Goal: Register for event/course

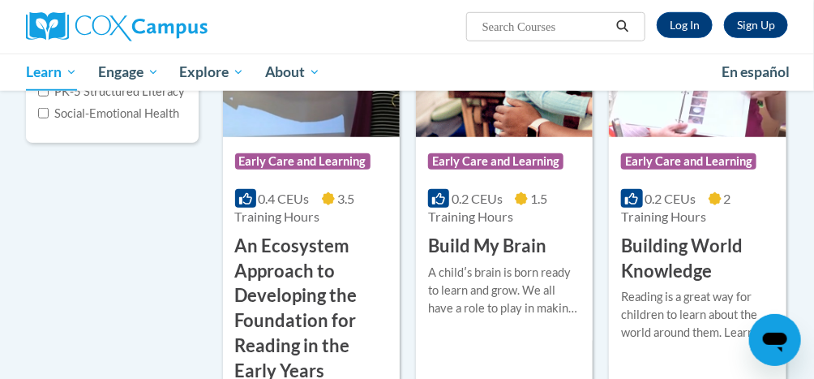
scroll to position [344, 0]
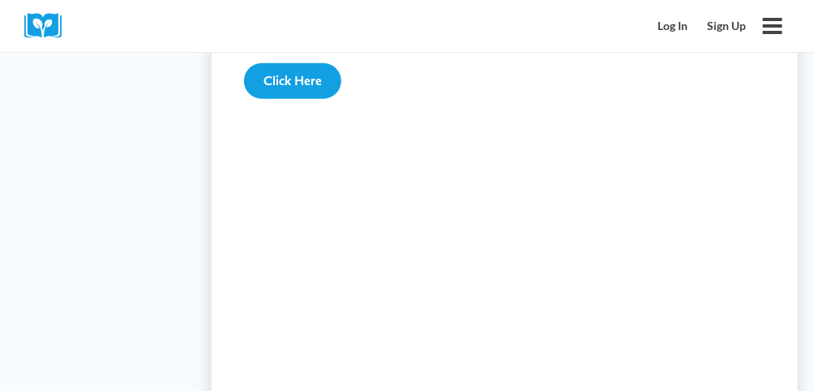
scroll to position [2268, 0]
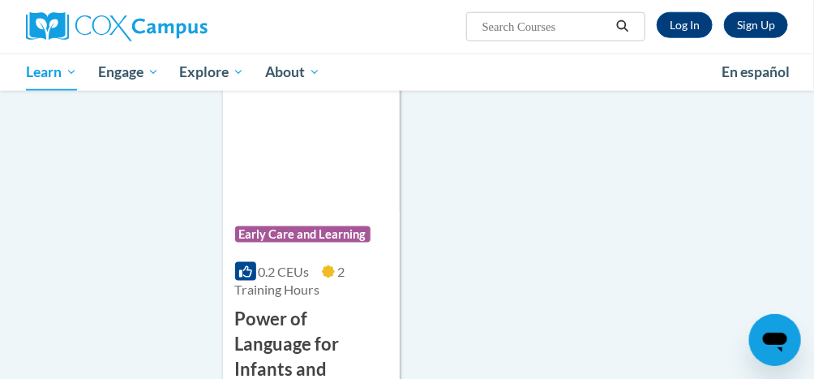
scroll to position [4152, 0]
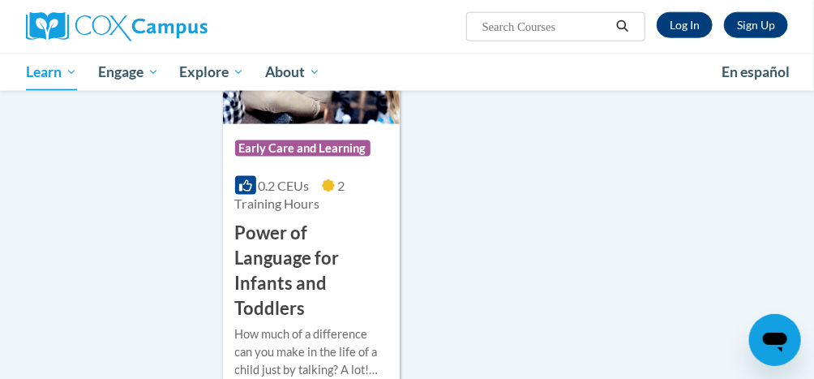
scroll to position [4248, 0]
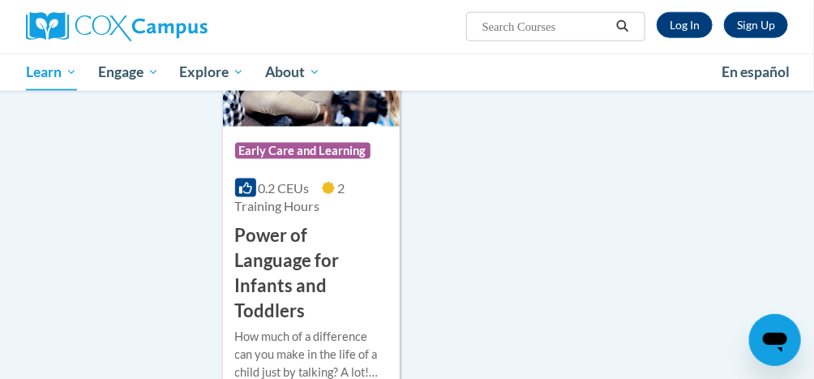
click at [333, 121] on img at bounding box center [311, 43] width 177 height 165
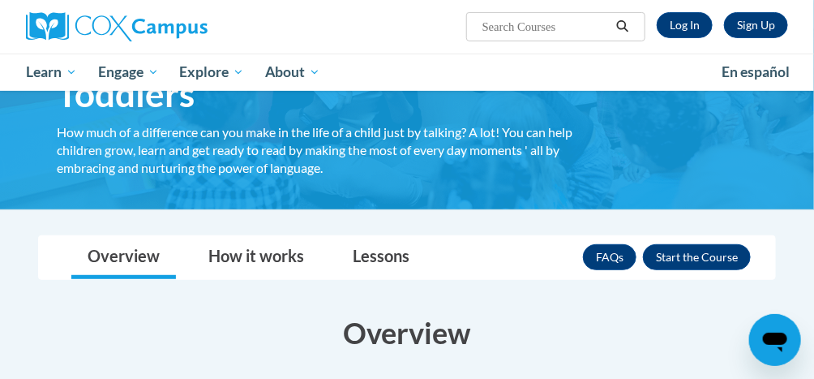
scroll to position [148, 0]
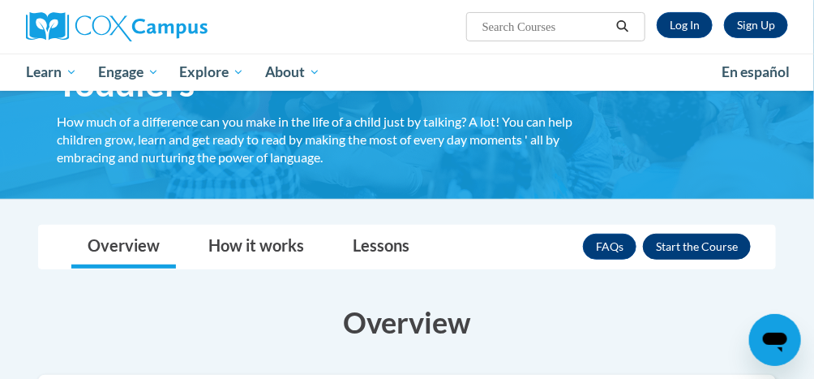
click at [723, 242] on button "Enroll" at bounding box center [697, 247] width 108 height 26
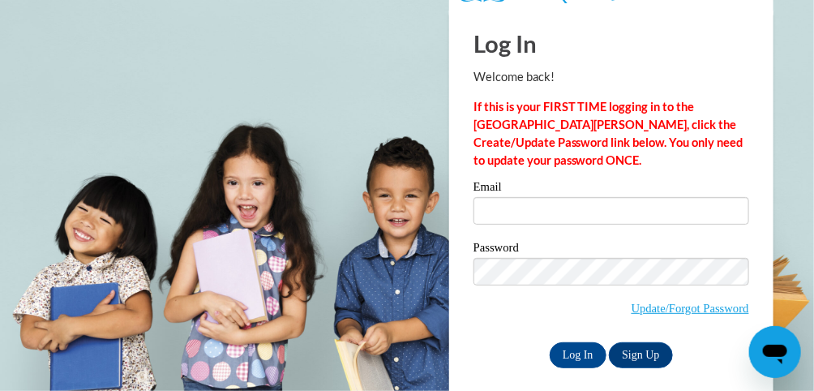
scroll to position [50, 0]
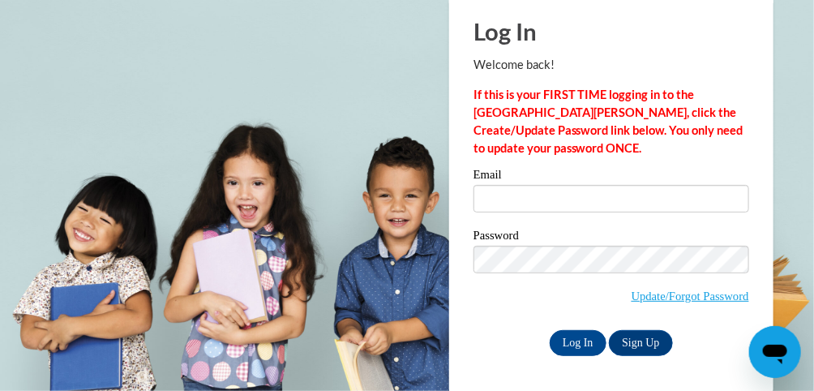
type input "[EMAIL_ADDRESS][DOMAIN_NAME]"
click at [573, 354] on input "Log In" at bounding box center [578, 343] width 57 height 26
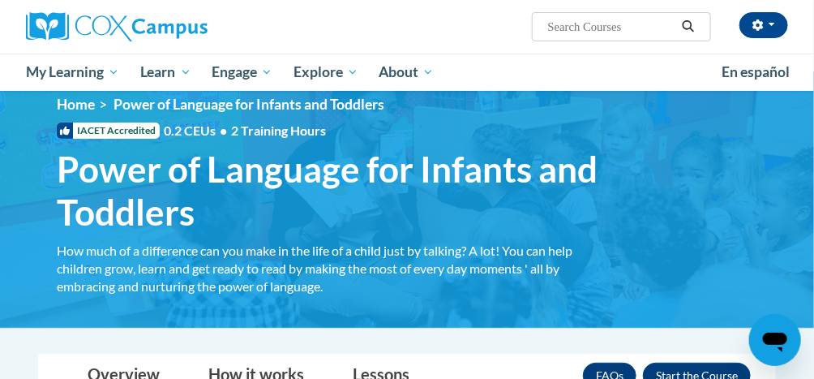
scroll to position [17, 0]
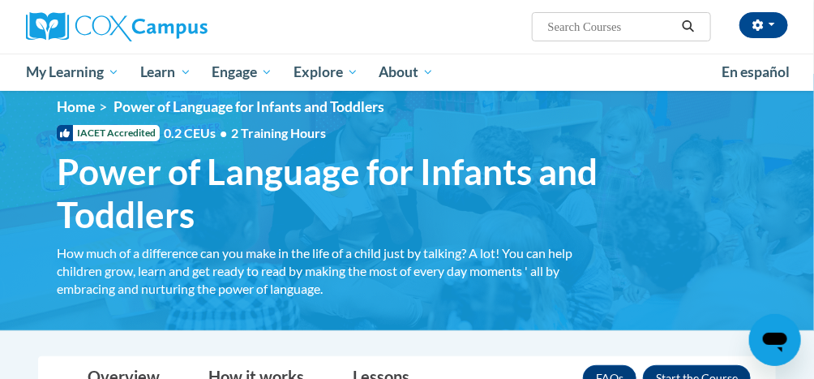
click at [475, 176] on span "Power of Language for Infants and Toddlers" at bounding box center [337, 193] width 560 height 86
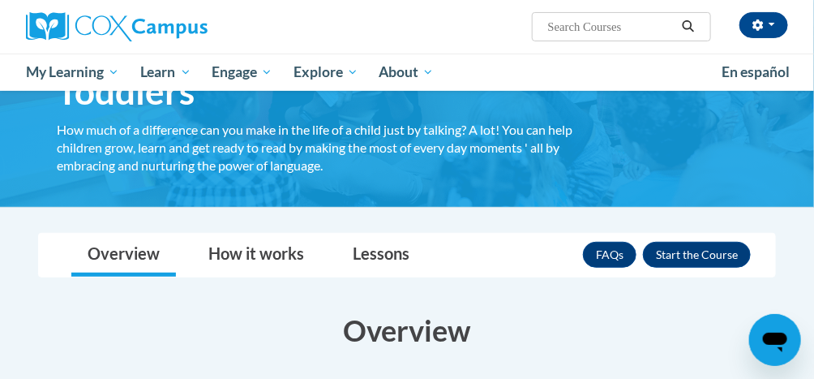
scroll to position [144, 0]
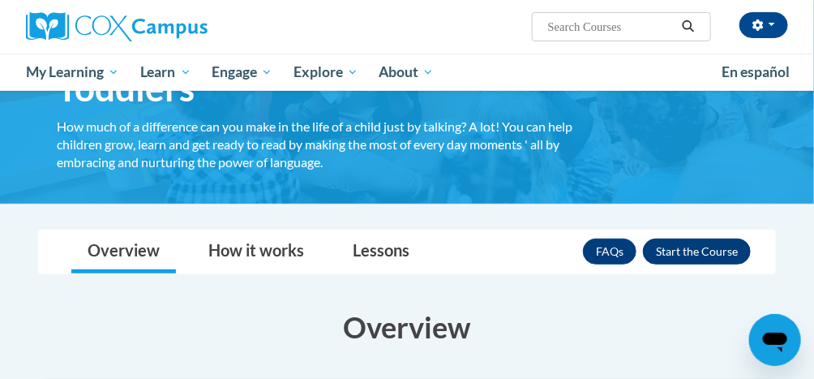
click at [683, 258] on button "Enroll" at bounding box center [697, 251] width 108 height 26
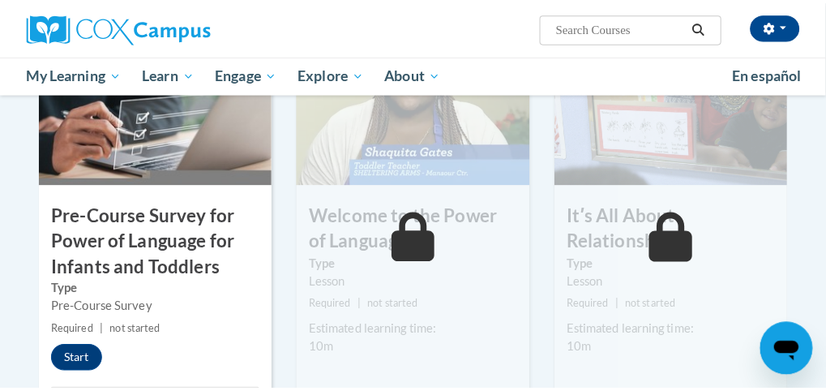
scroll to position [440, 0]
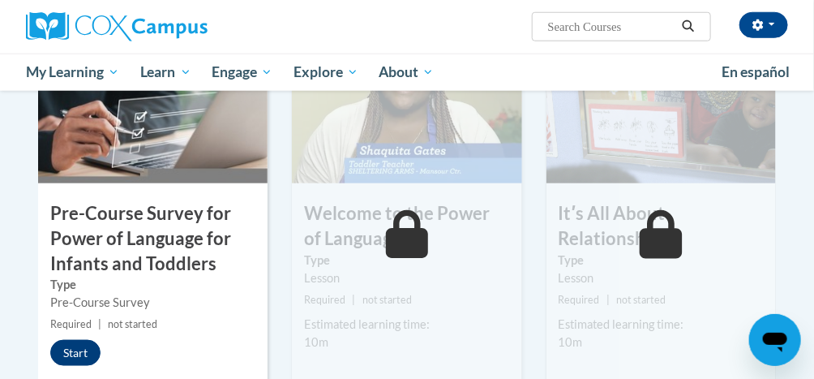
click at [67, 363] on button "Start" at bounding box center [75, 353] width 50 height 26
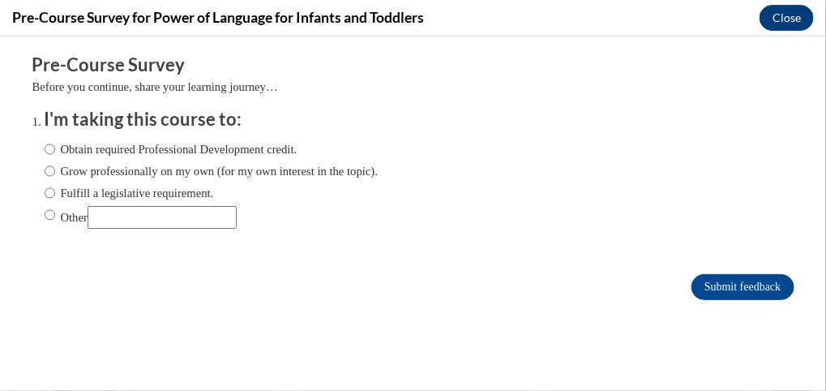
scroll to position [0, 0]
click at [45, 221] on input "Other" at bounding box center [50, 214] width 11 height 18
radio input "true"
click at [740, 293] on input "Submit feedback" at bounding box center [743, 286] width 102 height 26
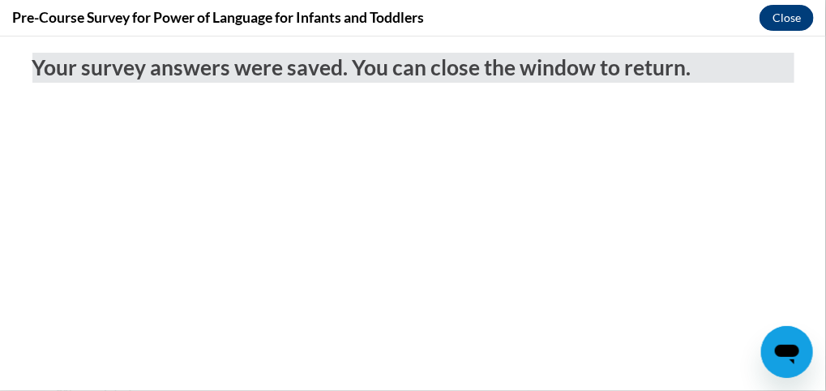
click at [785, 21] on button "Close" at bounding box center [787, 18] width 54 height 26
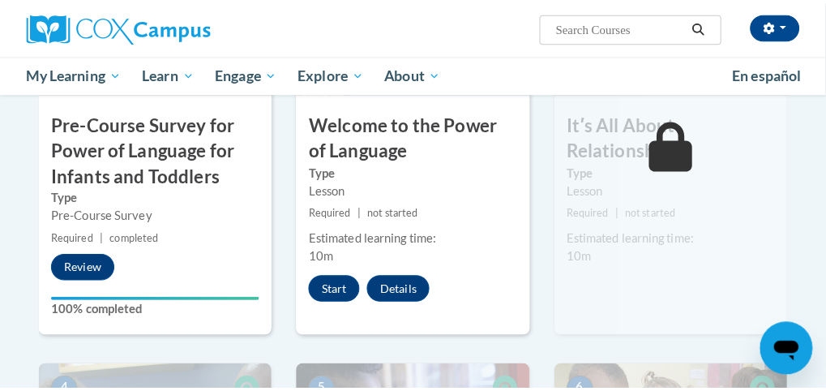
scroll to position [533, 0]
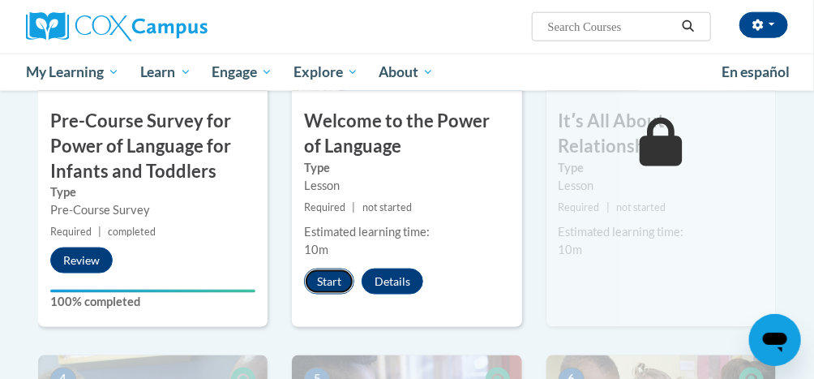
click at [324, 282] on button "Start" at bounding box center [329, 281] width 50 height 26
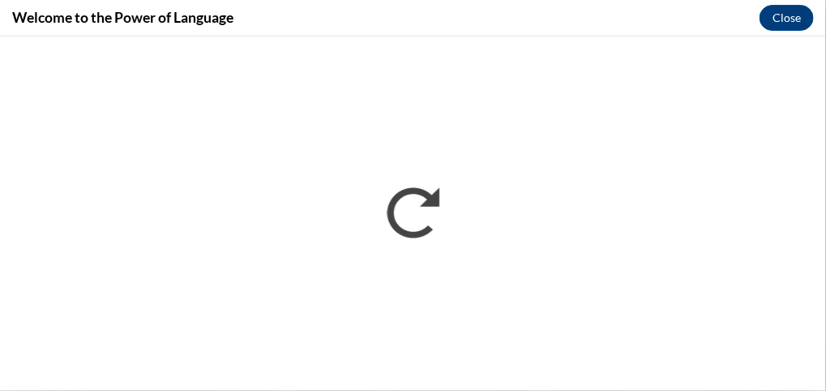
scroll to position [0, 0]
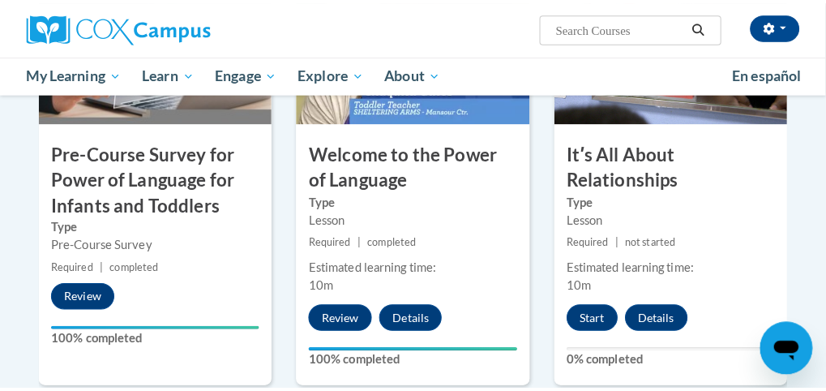
scroll to position [504, 0]
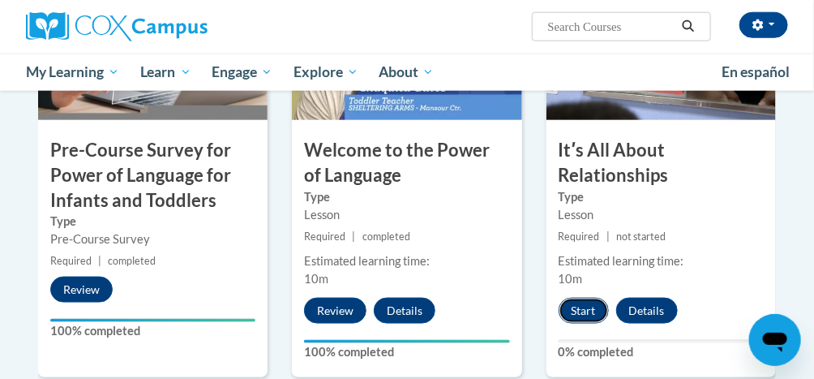
click at [586, 311] on button "Start" at bounding box center [584, 311] width 50 height 26
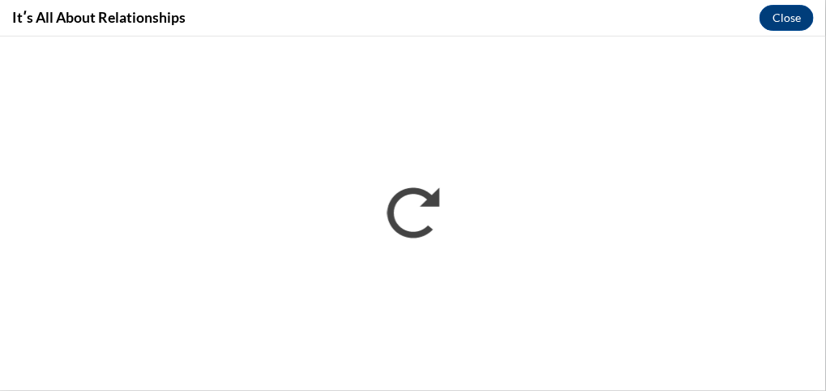
scroll to position [0, 0]
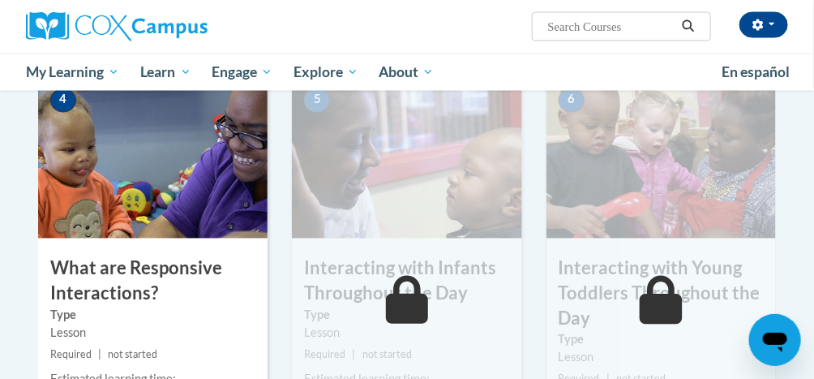
scroll to position [837, 0]
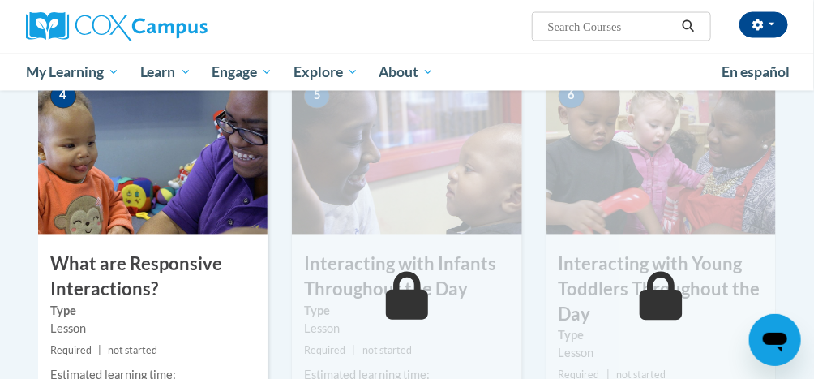
click at [154, 214] on img at bounding box center [153, 153] width 230 height 162
click at [150, 283] on h3 "What are Responsive Interactions?" at bounding box center [153, 277] width 230 height 50
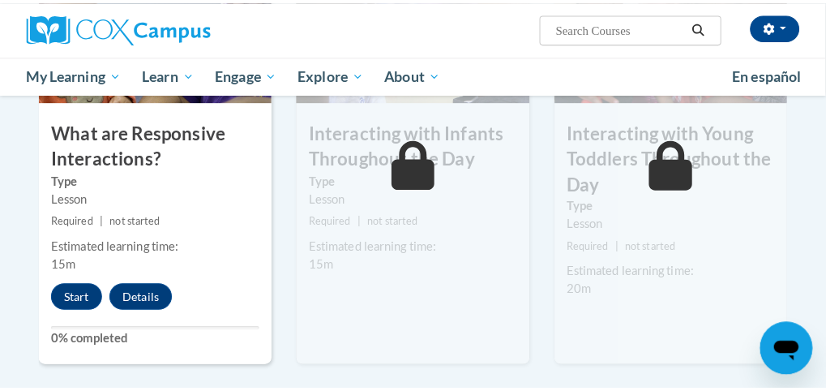
scroll to position [973, 0]
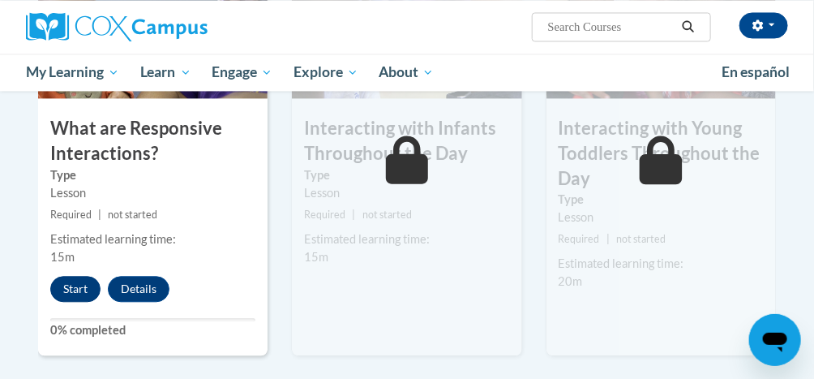
click at [75, 295] on button "Start" at bounding box center [75, 289] width 50 height 26
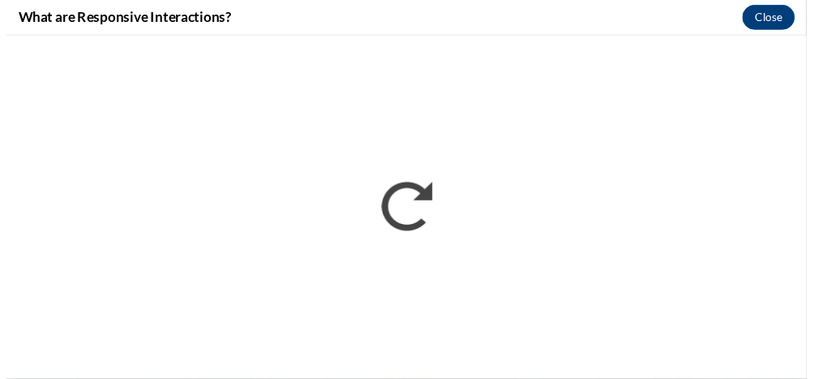
scroll to position [0, 0]
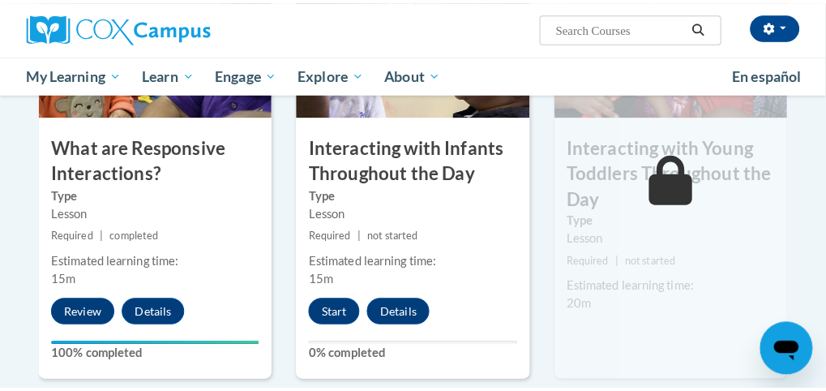
scroll to position [953, 0]
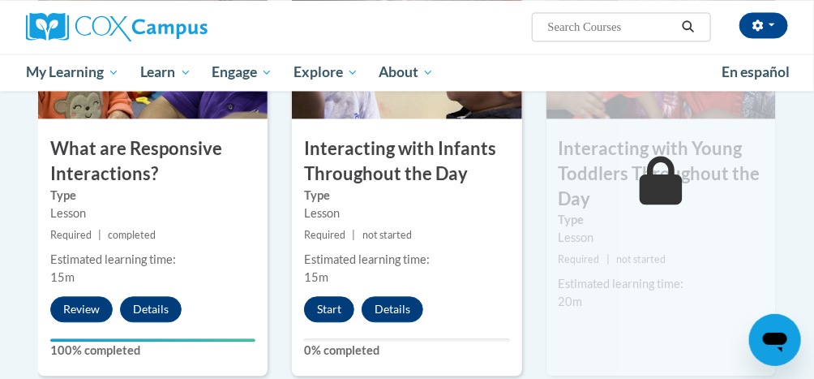
click at [327, 315] on button "Start" at bounding box center [329, 309] width 50 height 26
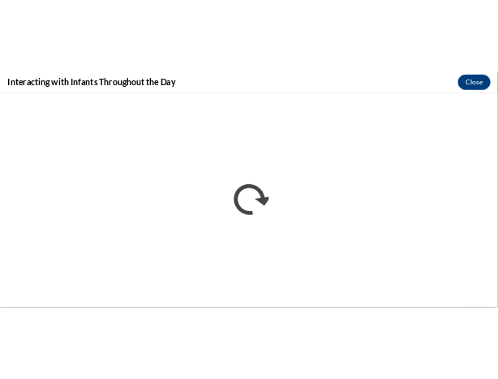
scroll to position [0, 0]
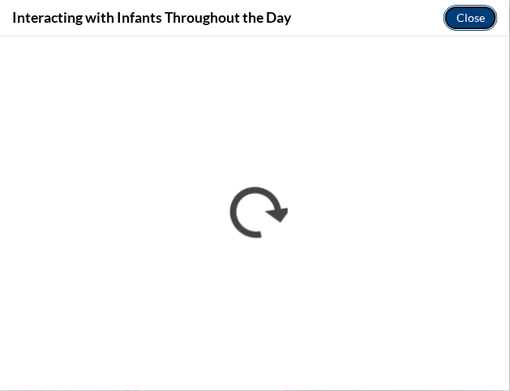
click at [468, 11] on button "Close" at bounding box center [471, 18] width 54 height 26
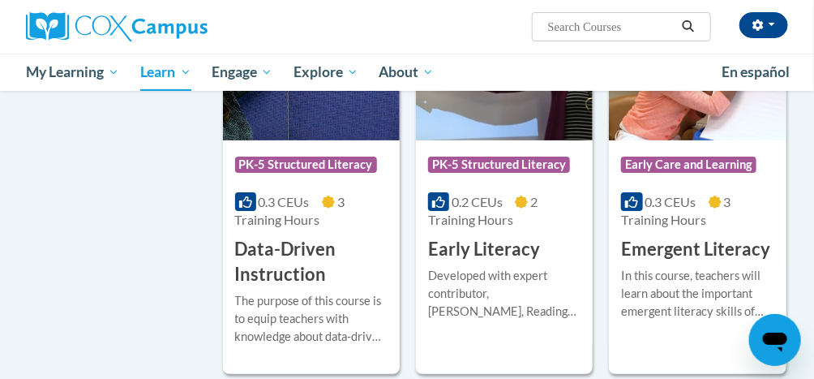
scroll to position [1852, 0]
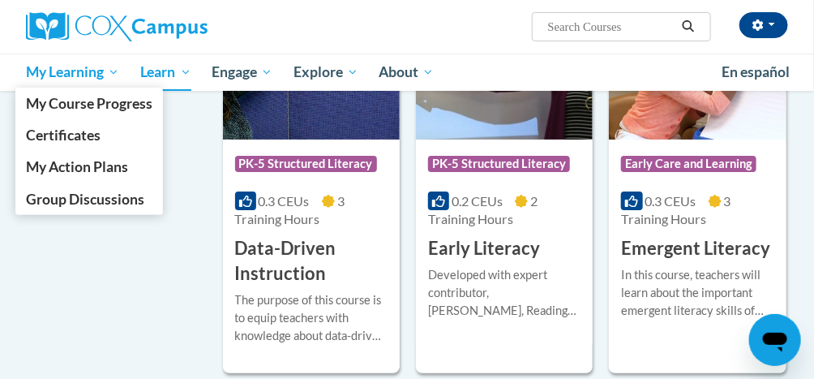
click at [79, 76] on span "My Learning" at bounding box center [72, 71] width 93 height 19
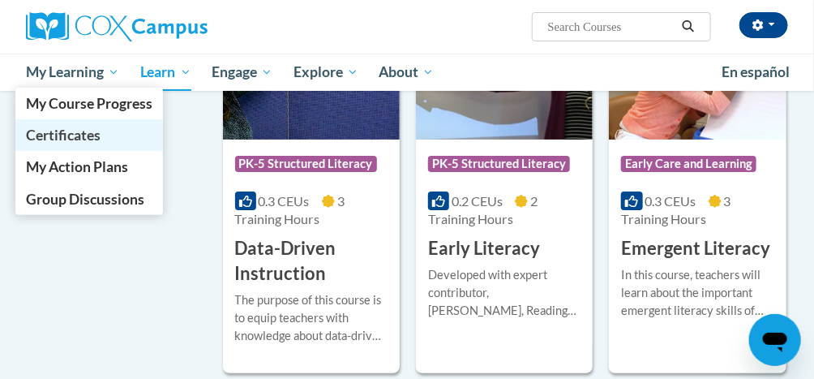
click at [88, 144] on link "Certificates" at bounding box center [89, 135] width 148 height 32
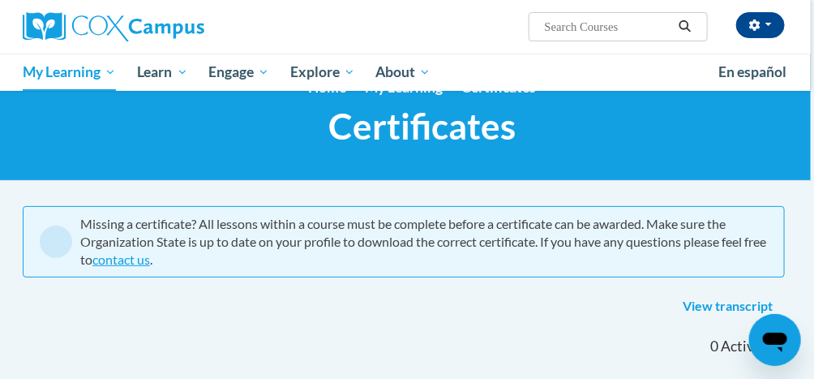
scroll to position [36, 3]
click at [710, 264] on div "Missing a certificate? All lessons within a course must be complete before a ce…" at bounding box center [424, 242] width 688 height 54
click at [716, 306] on link "View transcript" at bounding box center [728, 307] width 114 height 26
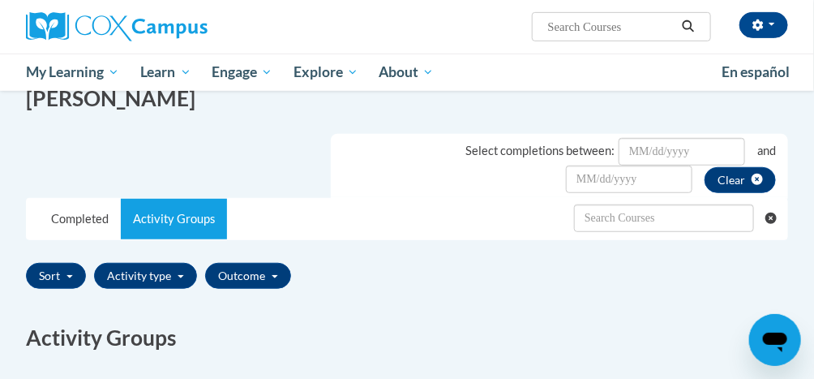
scroll to position [245, 0]
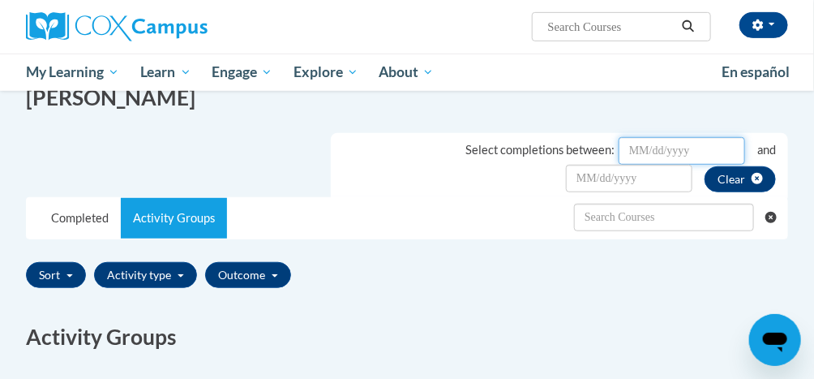
click at [654, 147] on input "Date Input" at bounding box center [682, 151] width 127 height 28
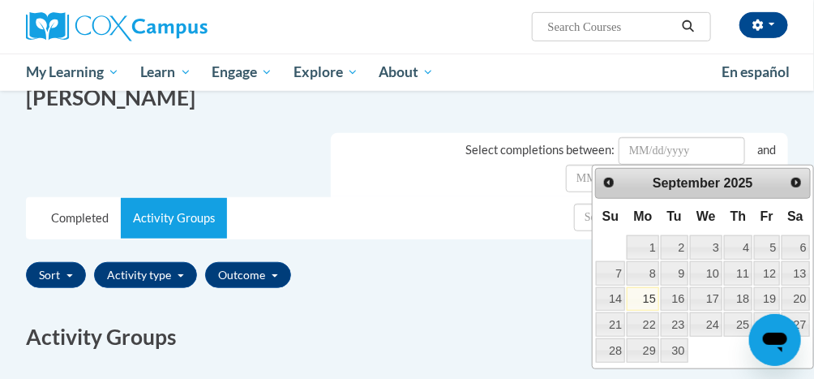
click at [797, 192] on div "Prev Next September 2025" at bounding box center [703, 183] width 216 height 30
click at [793, 189] on link "Next" at bounding box center [797, 182] width 24 height 24
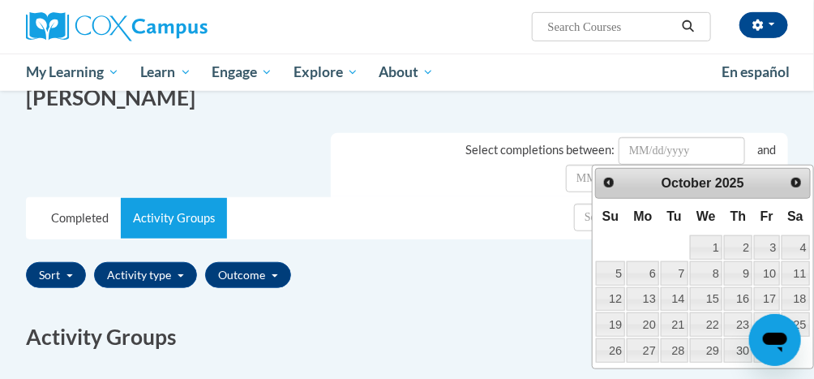
click at [794, 189] on link "Next" at bounding box center [797, 182] width 24 height 24
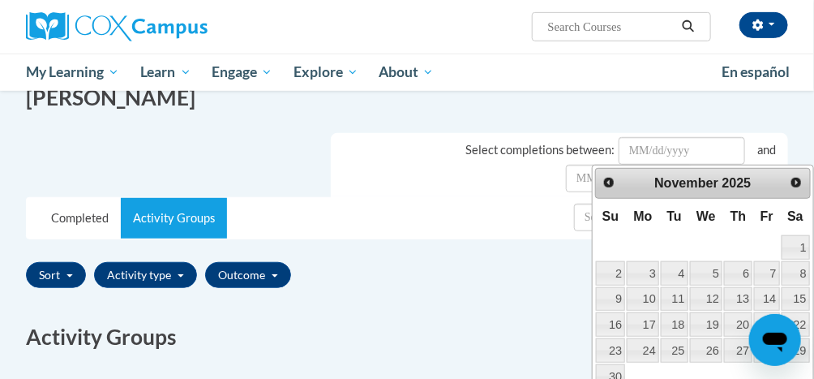
click at [796, 182] on span "Next" at bounding box center [796, 182] width 13 height 13
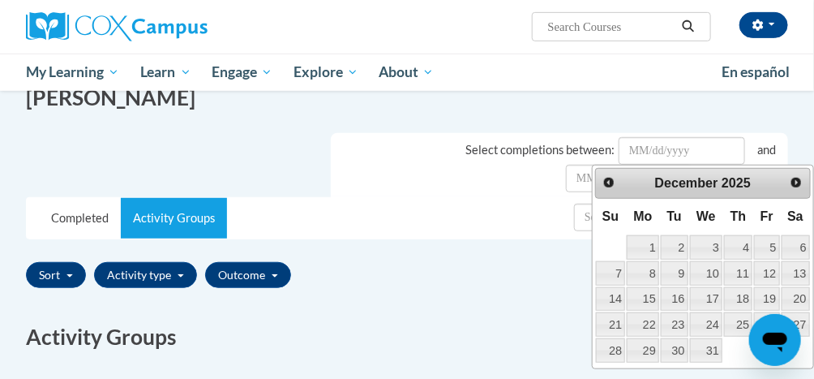
click at [788, 190] on link "Next" at bounding box center [797, 182] width 24 height 24
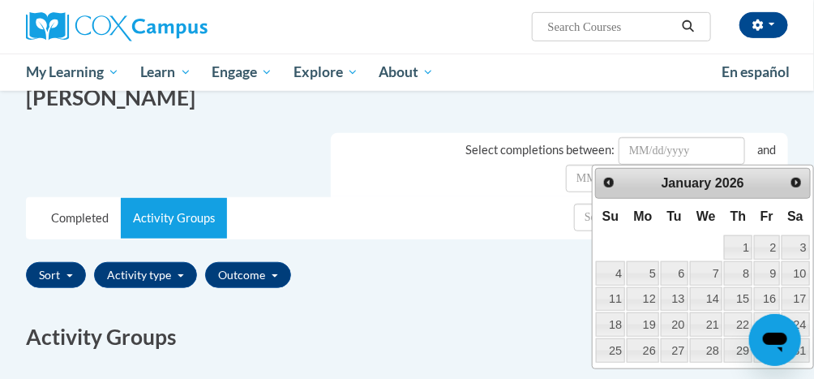
click at [788, 187] on link "Next" at bounding box center [797, 182] width 24 height 24
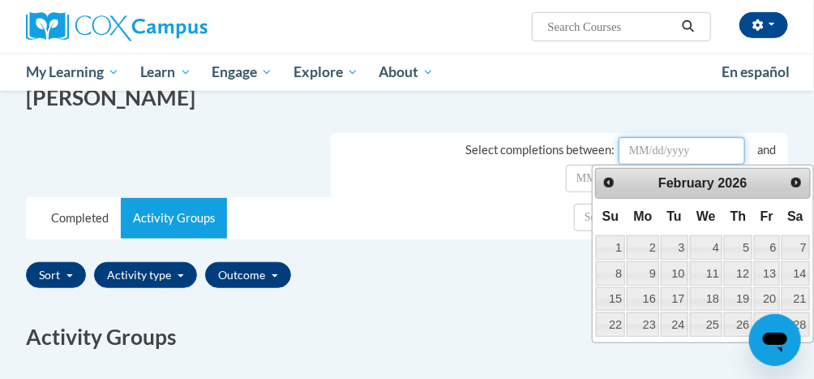
click at [792, 189] on link "Next" at bounding box center [797, 182] width 24 height 24
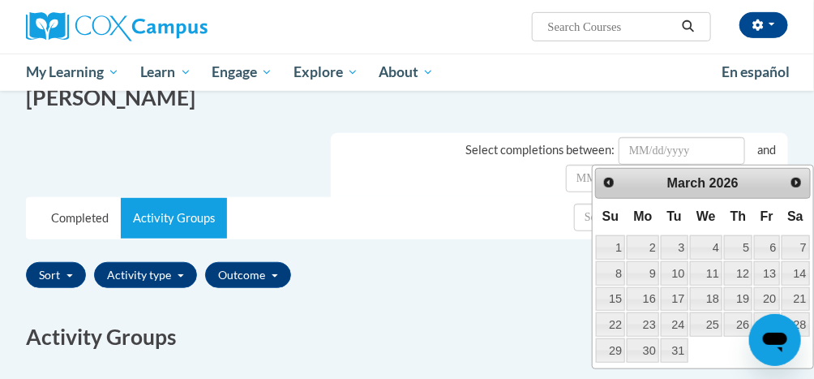
click at [788, 183] on link "Next" at bounding box center [797, 182] width 24 height 24
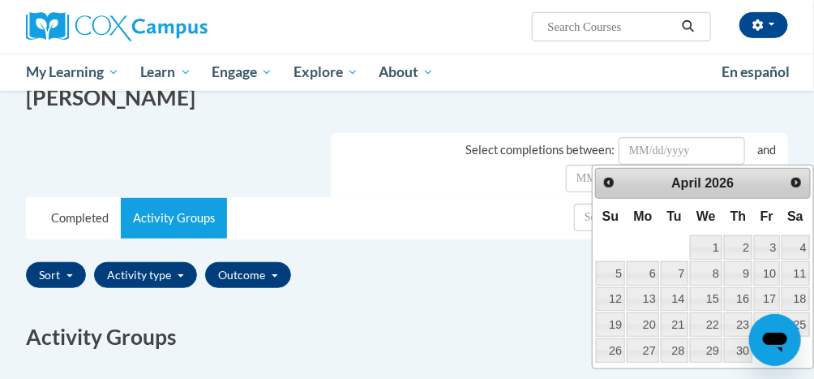
click at [779, 192] on div "April 2026" at bounding box center [703, 183] width 154 height 24
click at [803, 188] on link "Next" at bounding box center [797, 182] width 24 height 24
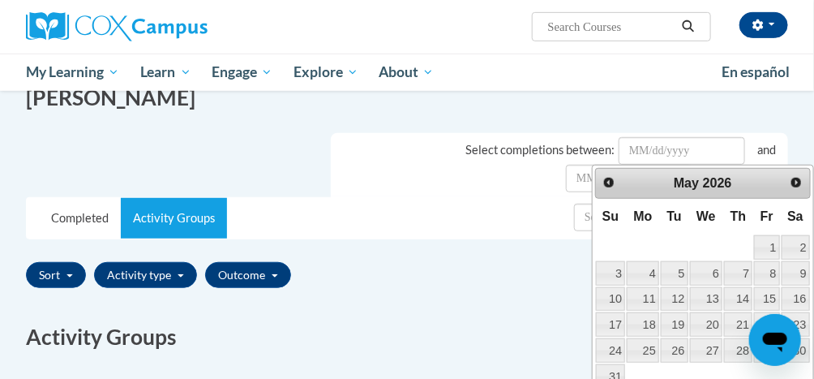
click at [801, 185] on span "Next" at bounding box center [796, 182] width 13 height 13
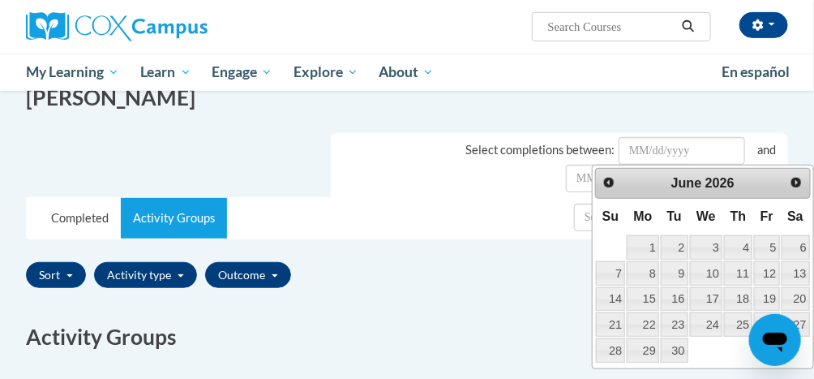
click at [800, 190] on link "Next" at bounding box center [797, 182] width 24 height 24
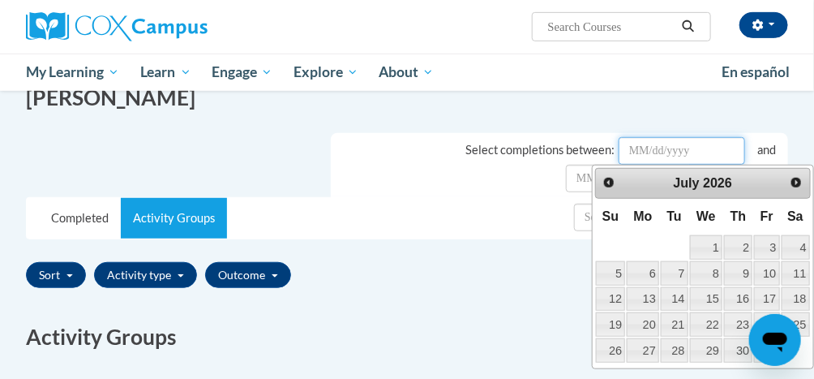
click at [632, 154] on input "Date Input" at bounding box center [682, 151] width 127 height 28
click at [655, 153] on input "Date Input" at bounding box center [682, 151] width 127 height 28
click at [795, 112] on div "[PERSON_NAME]" at bounding box center [407, 94] width 787 height 54
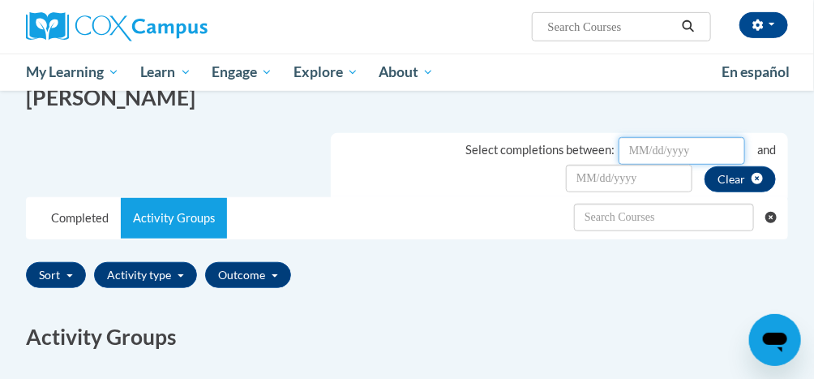
click at [647, 152] on input "Date Input" at bounding box center [682, 151] width 127 height 28
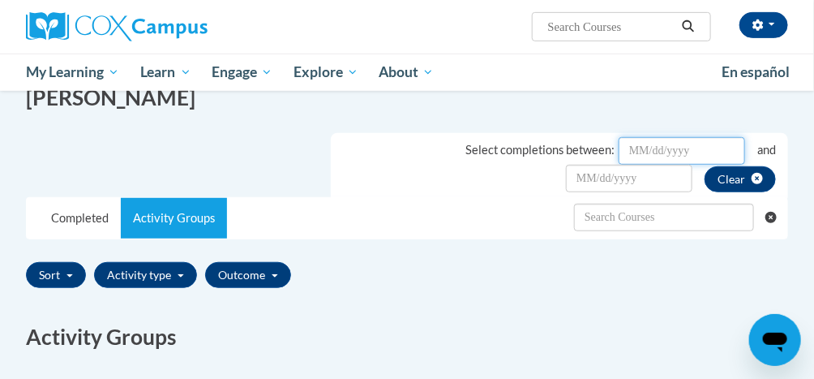
click at [649, 157] on input "Date Input" at bounding box center [682, 151] width 127 height 28
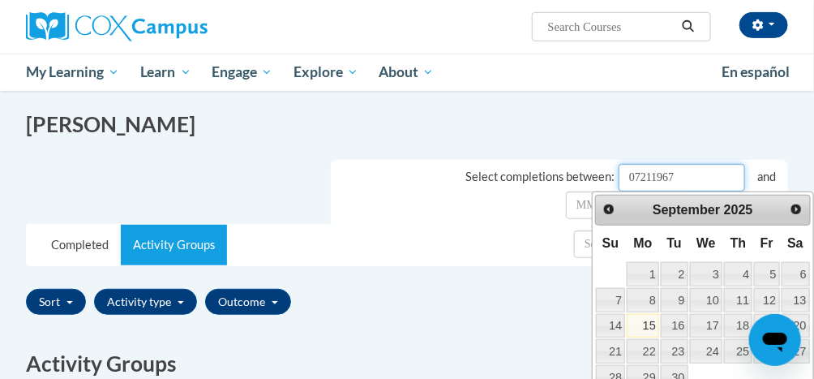
scroll to position [219, 0]
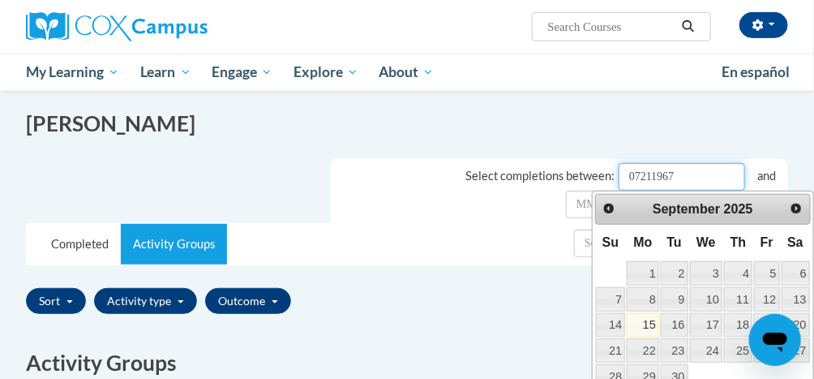
type input "07211967"
click at [798, 141] on div "[PERSON_NAME]" at bounding box center [407, 119] width 787 height 54
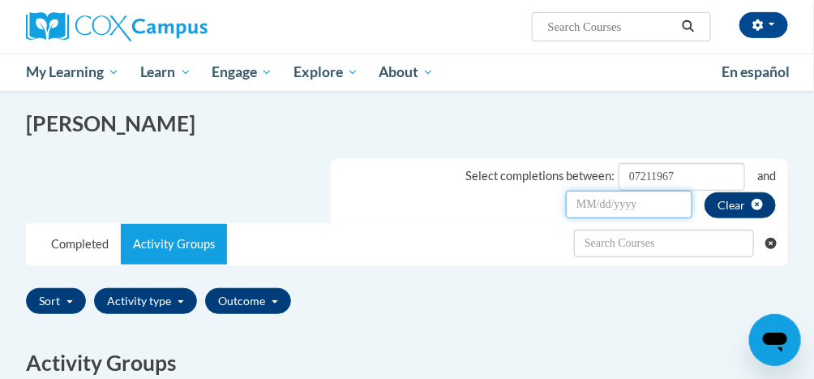
click at [667, 198] on input "Date Input" at bounding box center [629, 205] width 127 height 28
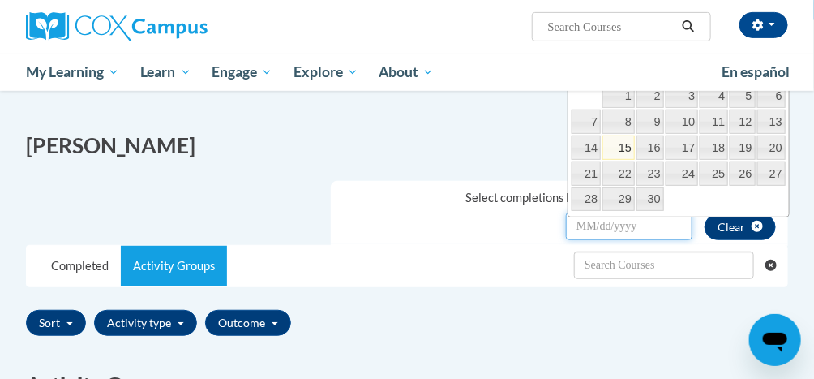
scroll to position [204, 0]
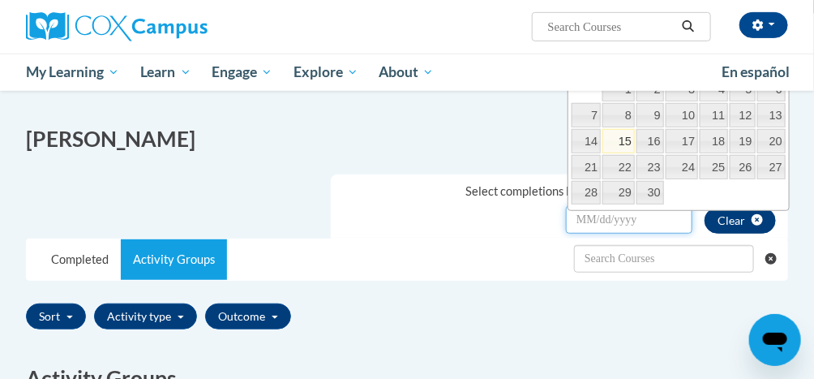
click at [735, 216] on button "Clear" at bounding box center [740, 221] width 71 height 26
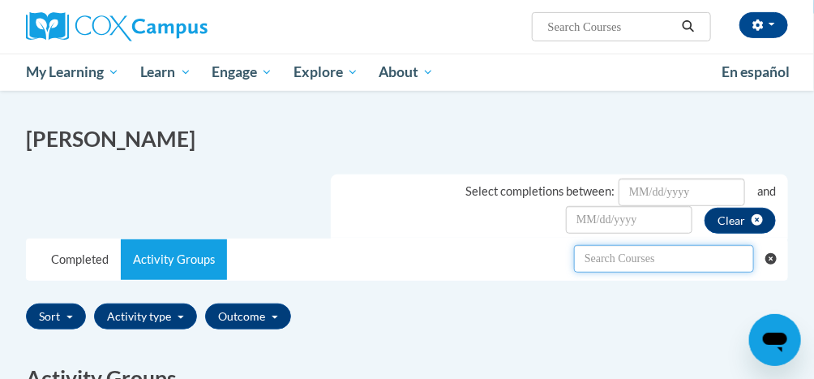
click at [702, 259] on input "text" at bounding box center [664, 259] width 180 height 28
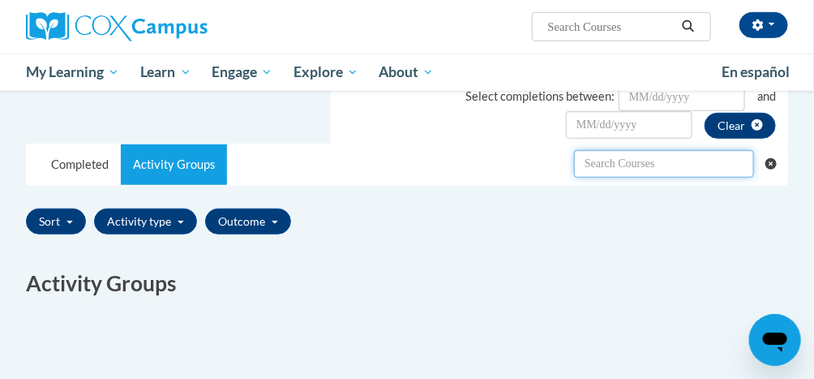
scroll to position [298, 0]
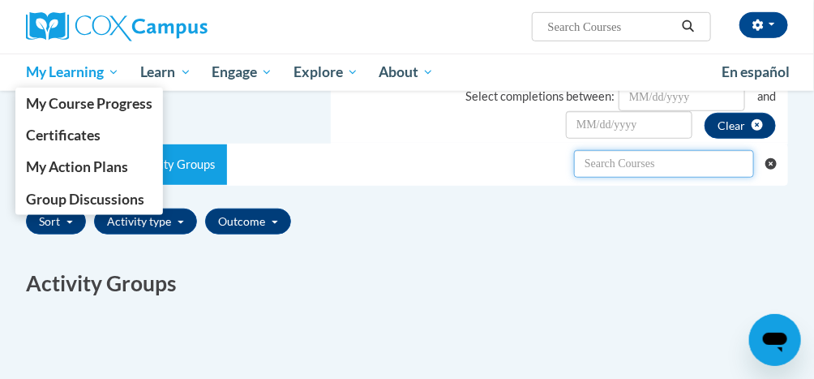
click at [52, 73] on span "My Learning" at bounding box center [72, 71] width 93 height 19
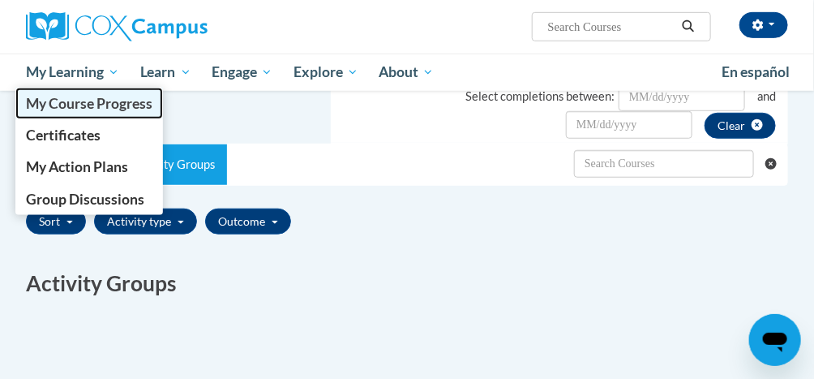
click at [60, 101] on span "My Course Progress" at bounding box center [89, 103] width 127 height 17
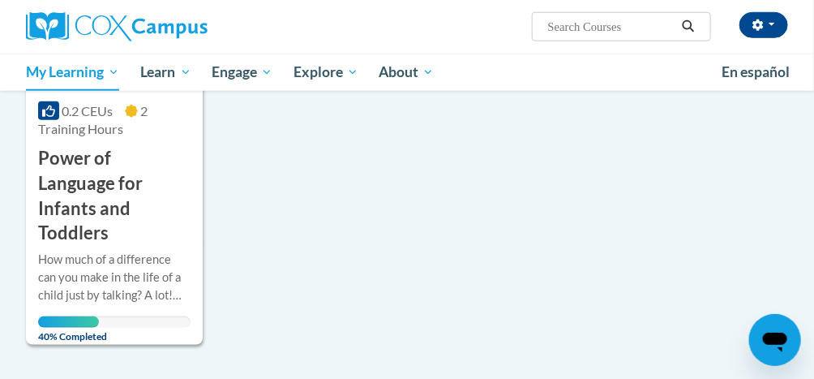
scroll to position [410, 0]
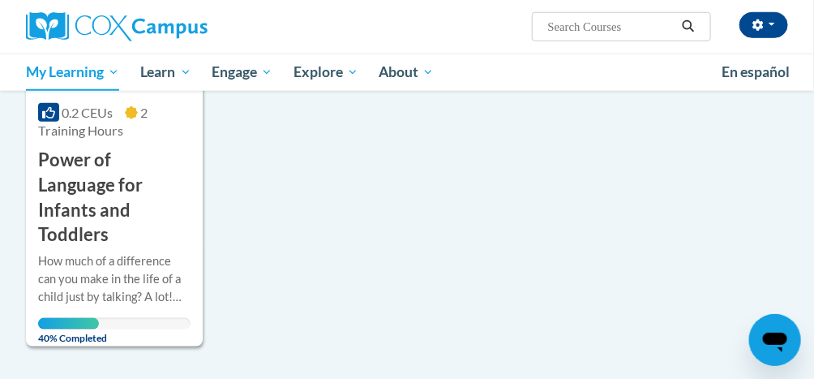
click at [122, 252] on div "How much of a difference can you make in the life of a child just by talking? A…" at bounding box center [114, 279] width 152 height 54
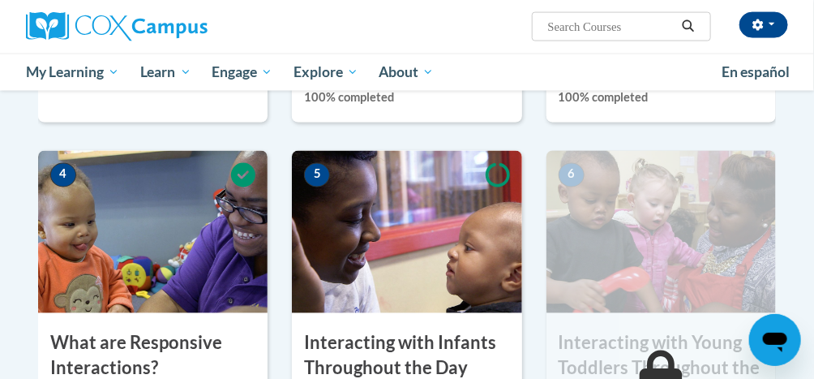
scroll to position [781, 0]
